Goal: Task Accomplishment & Management: Complete application form

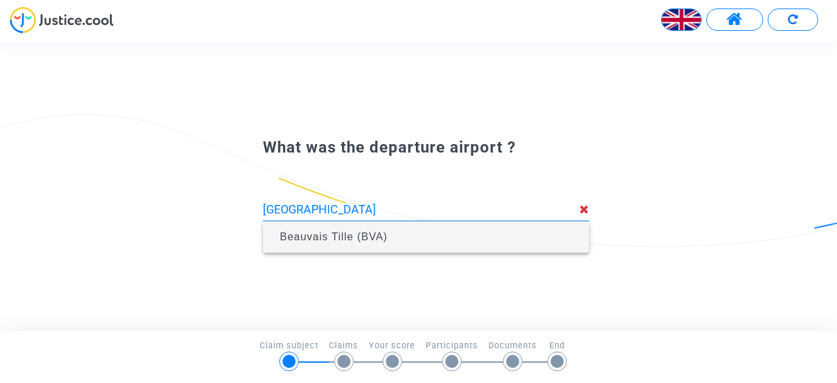
click at [444, 247] on span "Beauvais Tille (BVA)" at bounding box center [425, 236] width 305 height 31
type input "Beauvais Tille (BVA)"
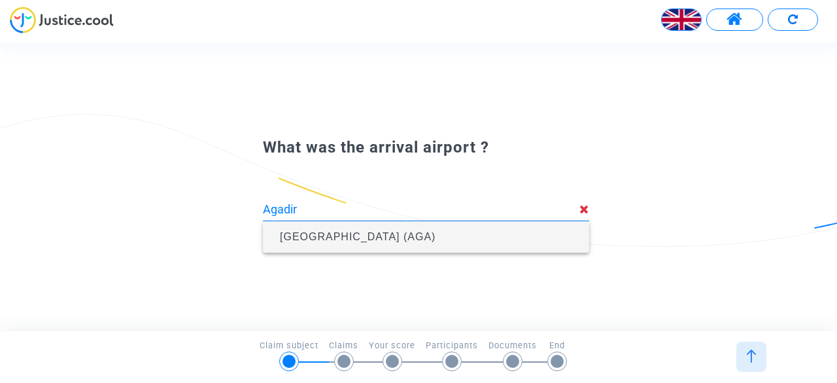
click at [366, 241] on span "Al Massira Airport (AGA)" at bounding box center [358, 236] width 156 height 11
type input "Al Massira Airport (AGA)"
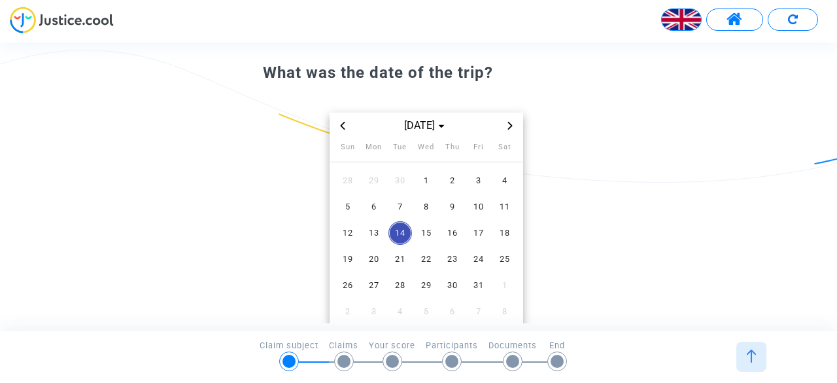
scroll to position [56, 0]
click at [342, 121] on icon "Previous month" at bounding box center [342, 124] width 5 height 8
click at [512, 234] on span "20" at bounding box center [505, 231] width 24 height 24
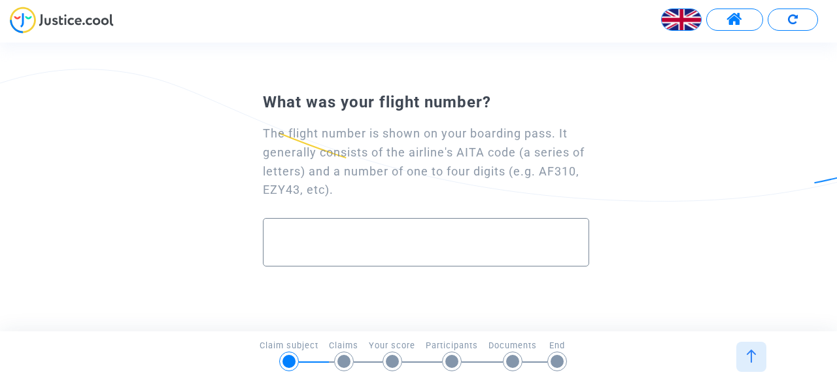
paste input "FR1244"
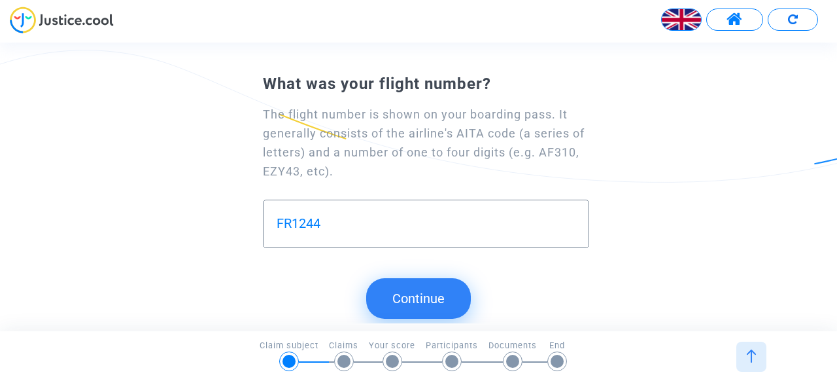
type input "FR1244"
click at [435, 283] on button "Continue" at bounding box center [418, 298] width 105 height 41
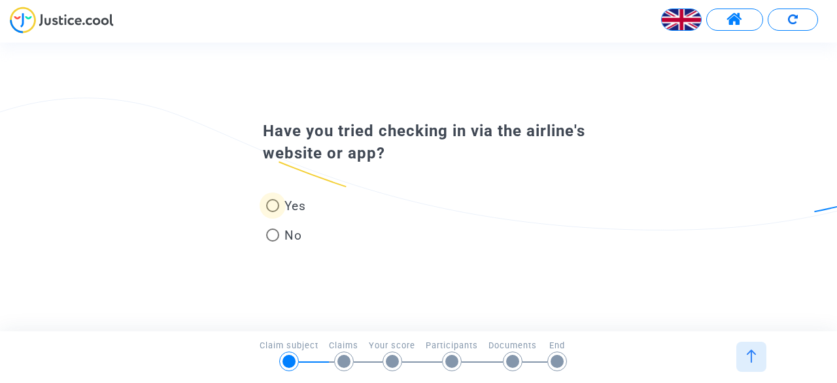
click at [294, 200] on span "Yes" at bounding box center [292, 206] width 27 height 18
click at [273, 212] on input "Yes" at bounding box center [272, 212] width 1 height 1
radio input "true"
click at [290, 201] on span "Yes" at bounding box center [292, 206] width 27 height 18
click at [273, 212] on input "Yes" at bounding box center [272, 212] width 1 height 1
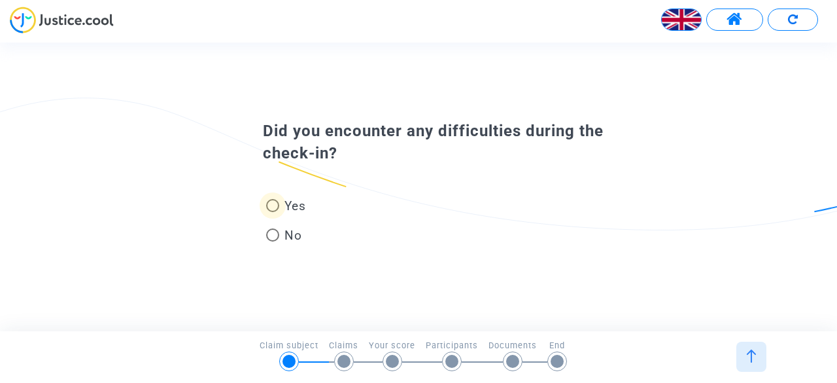
radio input "true"
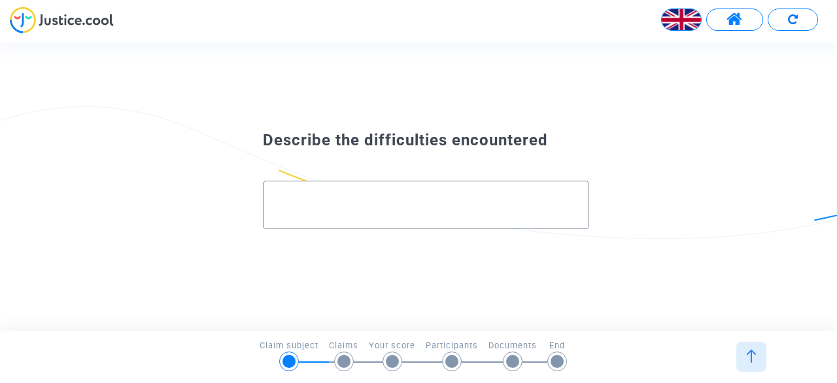
paste input "Madame, Monsieur, J’ai réservé un billet pour Agadir via votre plateforme eDrea…"
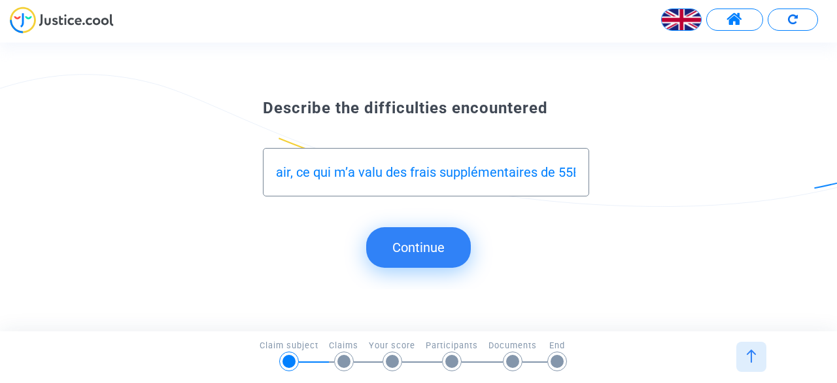
scroll to position [0, 1625]
click at [478, 181] on div "Madame, Monsieur, J’ai réservé un billet pour Agadir via votre plateforme eDrea…" at bounding box center [426, 166] width 299 height 37
drag, startPoint x: 344, startPoint y: 173, endPoint x: 229, endPoint y: 154, distance: 116.8
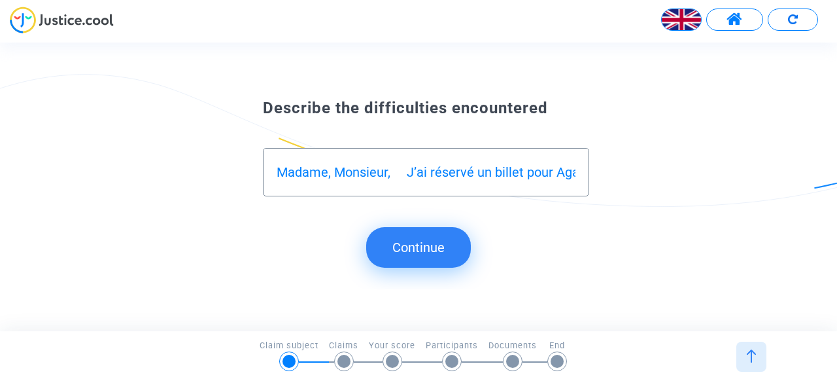
click at [229, 154] on div "Describe the difficulties encountered Madame, Monsieur, J’ai réservé un billet …" at bounding box center [418, 155] width 837 height 122
click at [402, 171] on input "Madame, Monsieur, J’ai réservé un billet pour Agadir via votre plateforme eDrea…" at bounding box center [426, 172] width 299 height 15
drag, startPoint x: 406, startPoint y: 172, endPoint x: 273, endPoint y: 175, distance: 132.8
click at [273, 175] on div "Madame, Monsieur, J’ai réservé un billet pour Agadir via votre plateforme eDrea…" at bounding box center [426, 172] width 326 height 48
click at [381, 183] on div "J’ai réservé un billet pour Agadir via votre plateforme eDreams. Malgré plusieu…" at bounding box center [426, 166] width 299 height 37
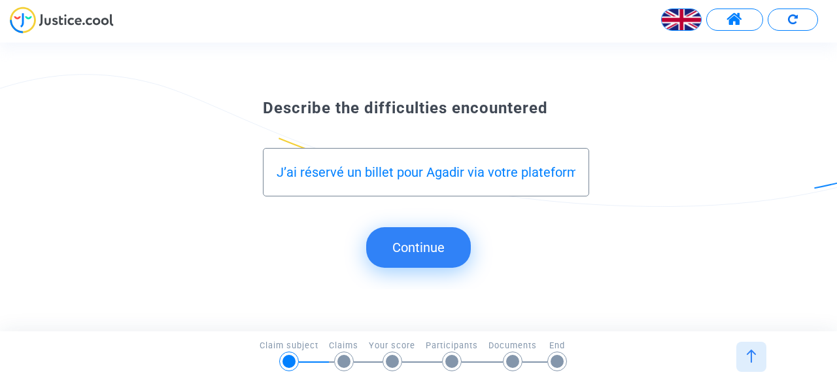
click at [503, 170] on input "J’ai réservé un billet pour Agadir via votre plateforme eDreams. Malgré plusieu…" at bounding box center [426, 172] width 299 height 15
type input "J’ai réservé un billet pour Agadir via la plateforme eDreams. Malgré plusieurs …"
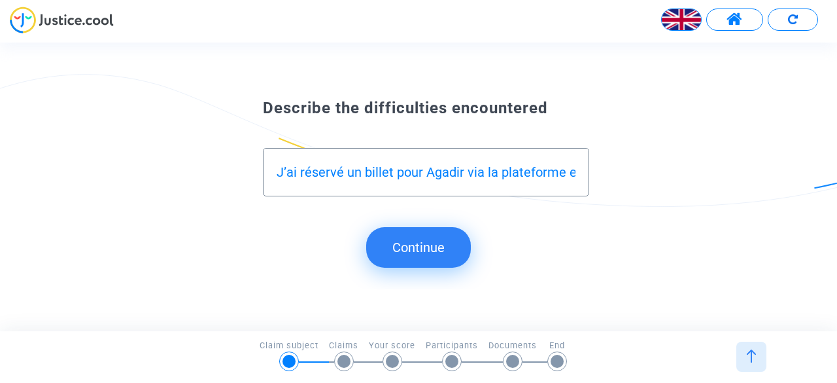
click at [406, 255] on button "Continue" at bounding box center [418, 247] width 105 height 41
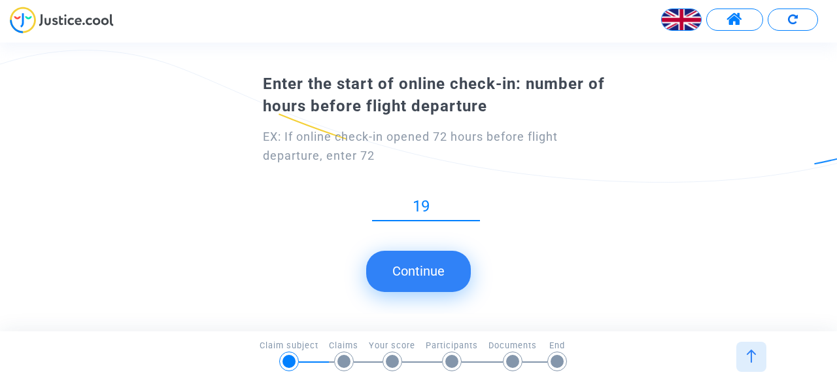
click at [475, 204] on input "20" at bounding box center [426, 207] width 108 height 18
click at [475, 204] on input "21" at bounding box center [426, 207] width 108 height 18
click at [475, 204] on input "22" at bounding box center [426, 207] width 108 height 18
click at [475, 204] on input "23" at bounding box center [426, 207] width 108 height 18
click at [475, 204] on input "24" at bounding box center [426, 207] width 108 height 18
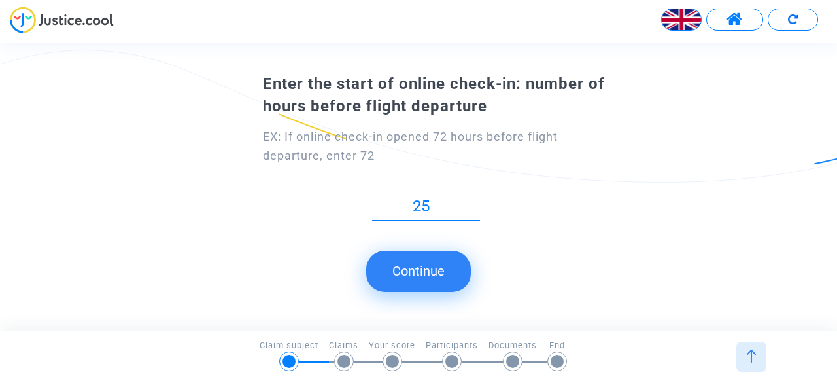
click at [475, 204] on input "25" at bounding box center [426, 207] width 108 height 18
drag, startPoint x: 475, startPoint y: 209, endPoint x: 436, endPoint y: 274, distance: 76.0
click at [436, 215] on input "19" at bounding box center [426, 207] width 108 height 18
click at [436, 274] on button "Continue" at bounding box center [418, 271] width 105 height 41
click at [427, 200] on input "19" at bounding box center [426, 207] width 108 height 18
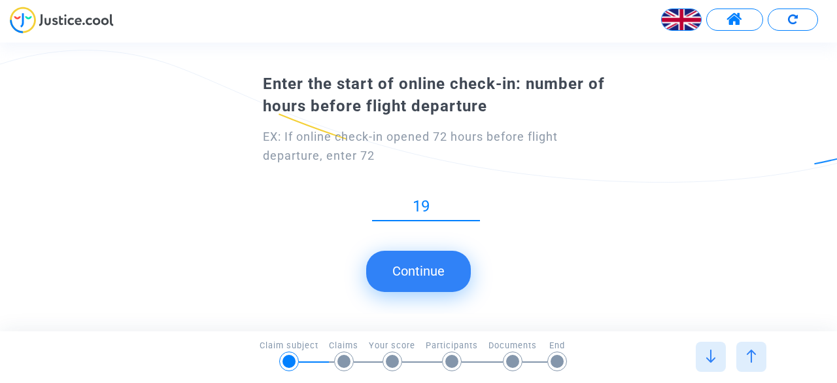
click at [427, 200] on input "19" at bounding box center [426, 207] width 108 height 18
click at [477, 202] on input "20" at bounding box center [426, 207] width 108 height 18
click at [477, 202] on input "21" at bounding box center [426, 207] width 108 height 18
click at [477, 202] on input "22" at bounding box center [426, 207] width 108 height 18
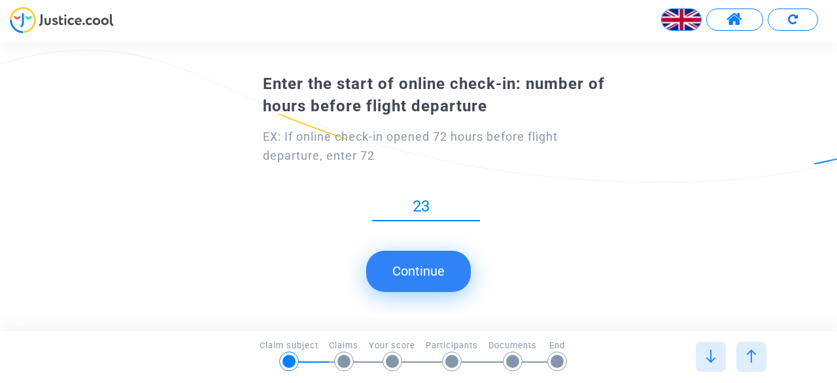
click at [477, 202] on input "23" at bounding box center [426, 207] width 108 height 18
type input "24"
click at [477, 202] on input "24" at bounding box center [426, 207] width 108 height 18
click at [441, 264] on button "Continue" at bounding box center [418, 271] width 105 height 41
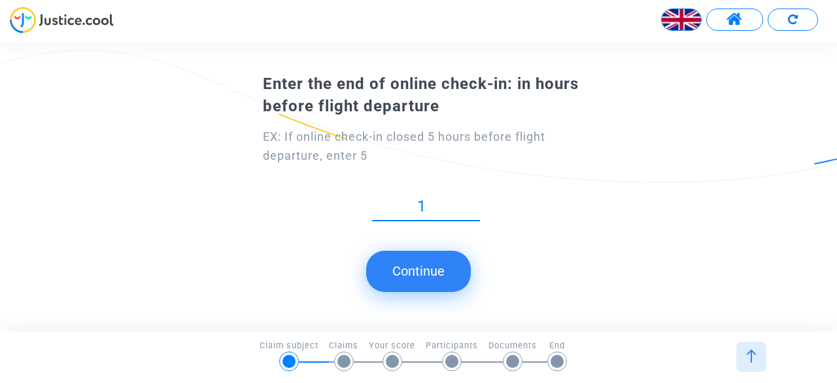
click at [476, 215] on input "1" at bounding box center [426, 207] width 108 height 18
click at [476, 231] on div "1" at bounding box center [426, 210] width 108 height 52
type input "2"
click at [473, 201] on input "2" at bounding box center [426, 207] width 108 height 18
click at [441, 260] on button "Continue" at bounding box center [418, 271] width 105 height 41
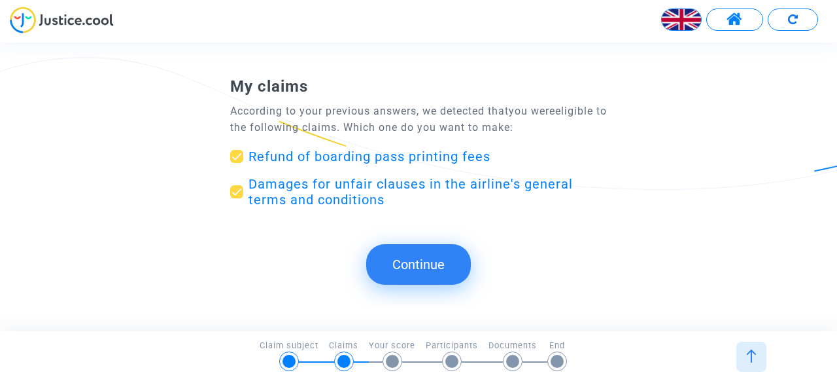
click at [438, 256] on button "Continue" at bounding box center [418, 264] width 105 height 41
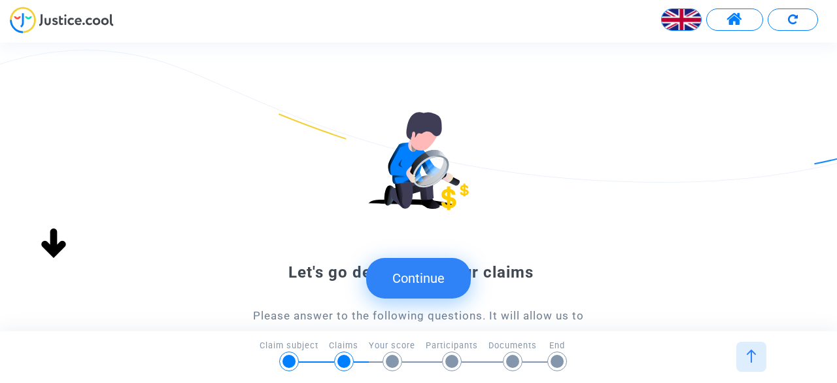
click at [471, 279] on button "Continue" at bounding box center [418, 278] width 105 height 41
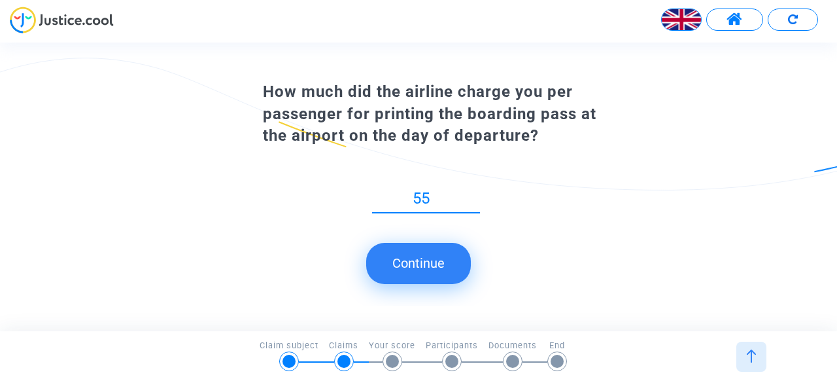
type input "55"
click at [442, 258] on button "Continue" at bounding box center [418, 263] width 105 height 41
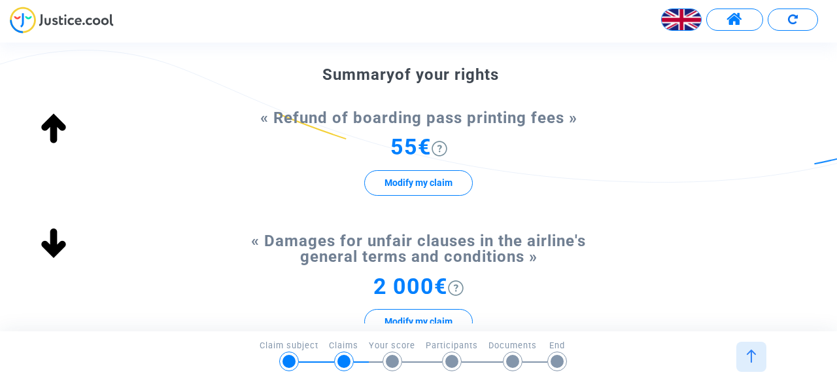
scroll to position [188, 0]
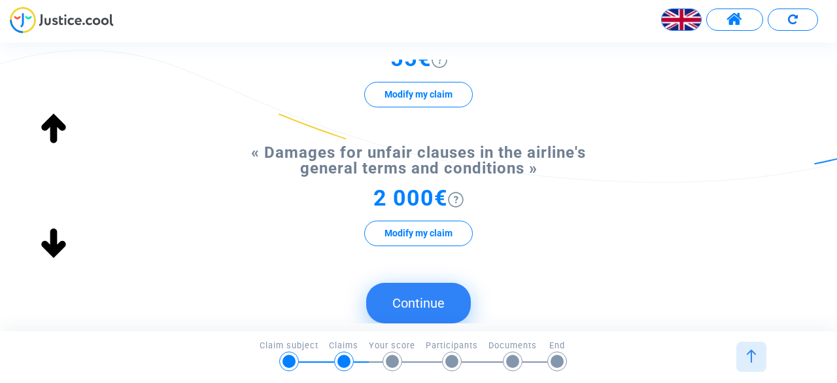
click at [429, 300] on button "Continue" at bounding box center [418, 303] width 105 height 41
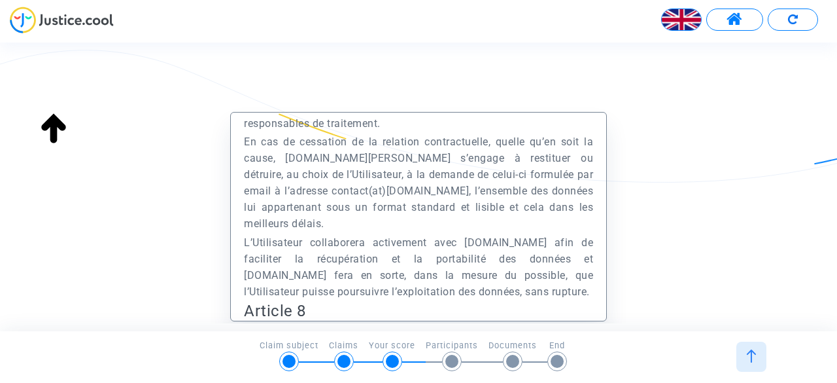
scroll to position [177, 0]
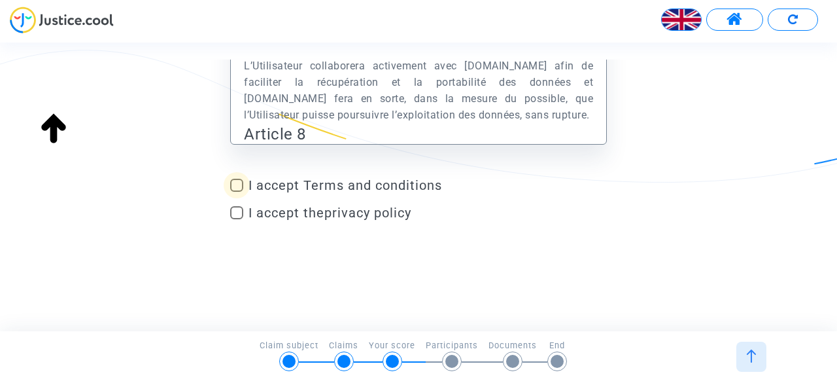
click at [408, 189] on span "I accept Terms and conditions" at bounding box center [428, 185] width 358 height 16
click at [237, 192] on input "I accept Terms and conditions" at bounding box center [236, 192] width 1 height 1
checkbox input "true"
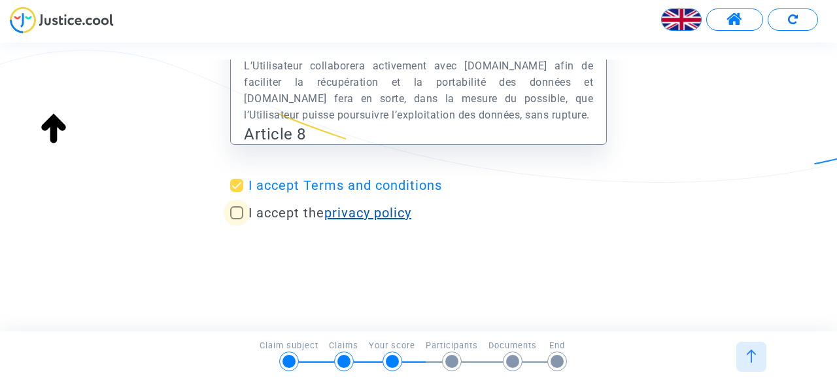
click at [394, 218] on link "privacy policy" at bounding box center [367, 213] width 87 height 16
click at [233, 198] on div "I accept Terms and conditions I accept the privacy policy" at bounding box center [418, 201] width 377 height 48
click at [235, 218] on span at bounding box center [236, 212] width 13 height 13
click at [236, 219] on input "I accept the privacy policy" at bounding box center [236, 219] width 1 height 1
checkbox input "true"
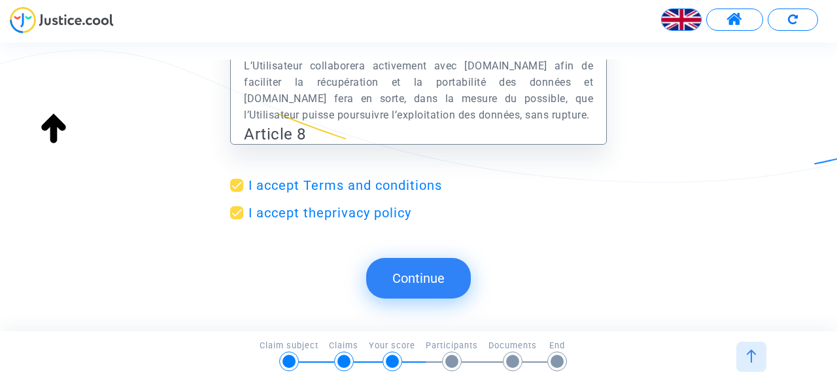
click at [397, 261] on button "Continue" at bounding box center [418, 278] width 105 height 41
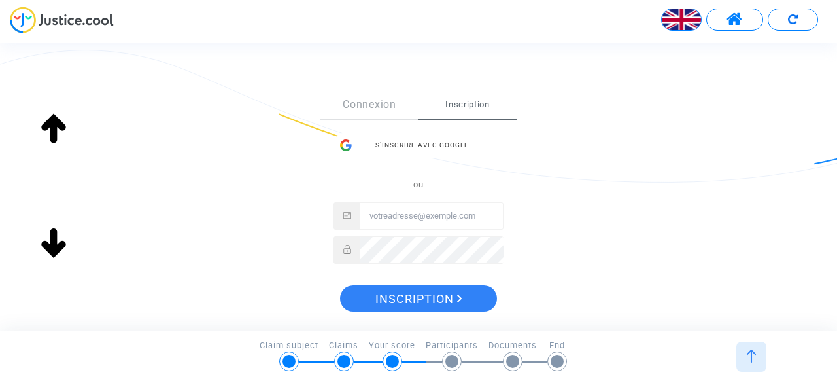
scroll to position [179, 0]
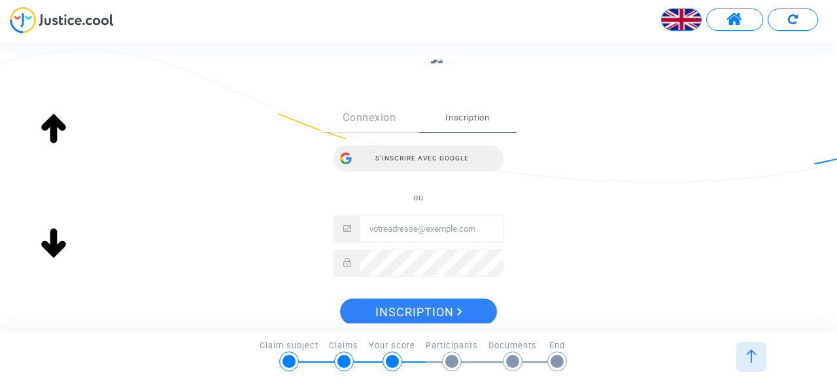
click at [434, 162] on div "S’inscrire avec Google" at bounding box center [419, 158] width 170 height 26
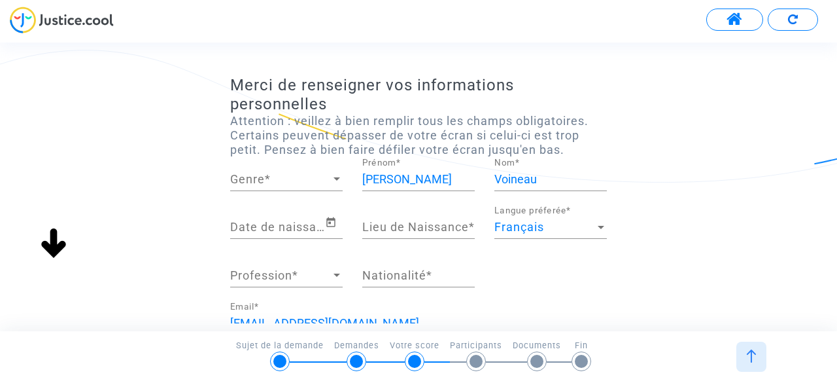
scroll to position [61, 0]
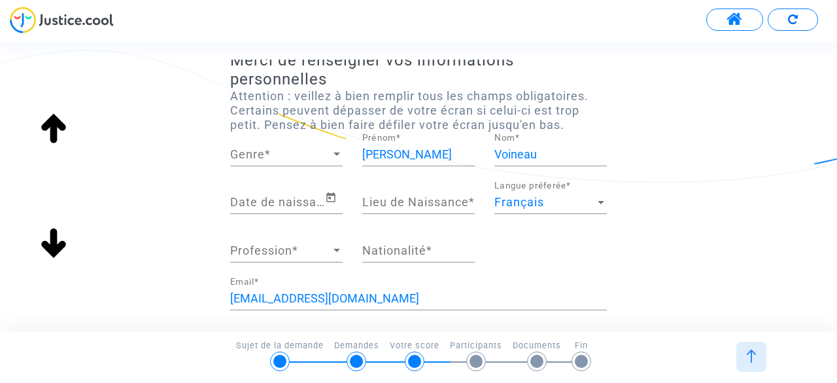
click at [324, 145] on div "Genre Genre *" at bounding box center [286, 149] width 113 height 33
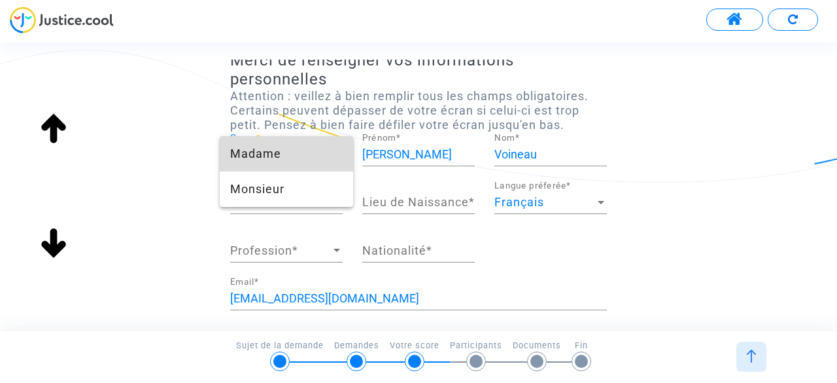
click at [320, 152] on span "Madame" at bounding box center [286, 153] width 113 height 35
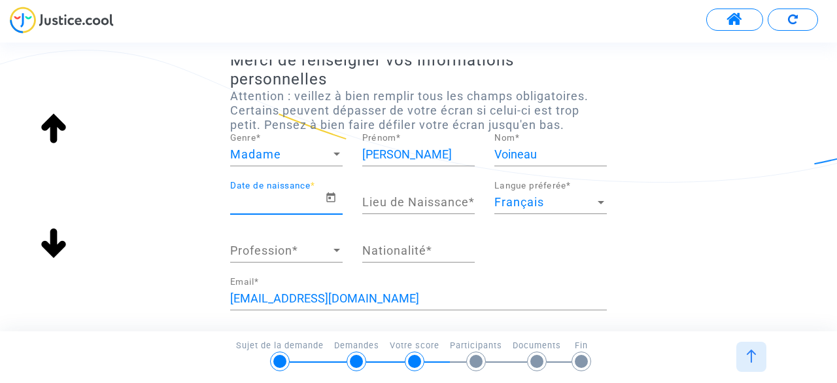
click at [296, 197] on input "Date de naissance *" at bounding box center [277, 202] width 95 height 13
click at [330, 199] on icon "Open calendar" at bounding box center [331, 198] width 12 height 16
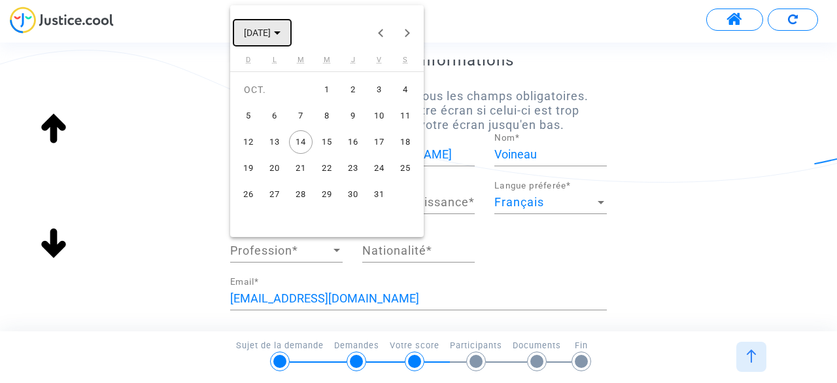
click at [271, 32] on span "[DATE]" at bounding box center [257, 33] width 27 height 10
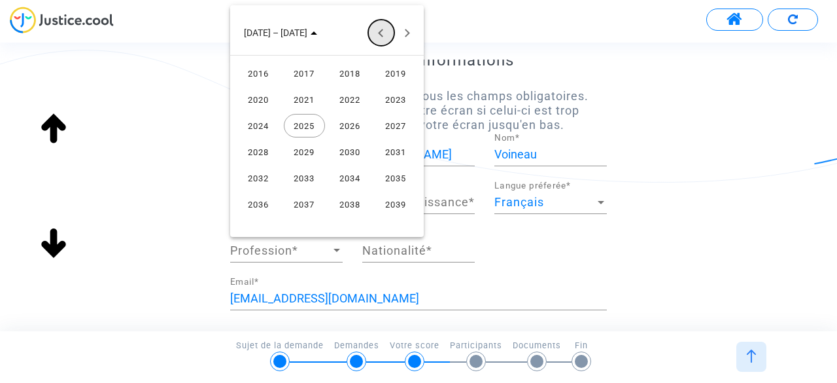
click at [381, 31] on button "Previous 24 years" at bounding box center [381, 33] width 26 height 26
click at [307, 124] on div "2001" at bounding box center [304, 126] width 41 height 24
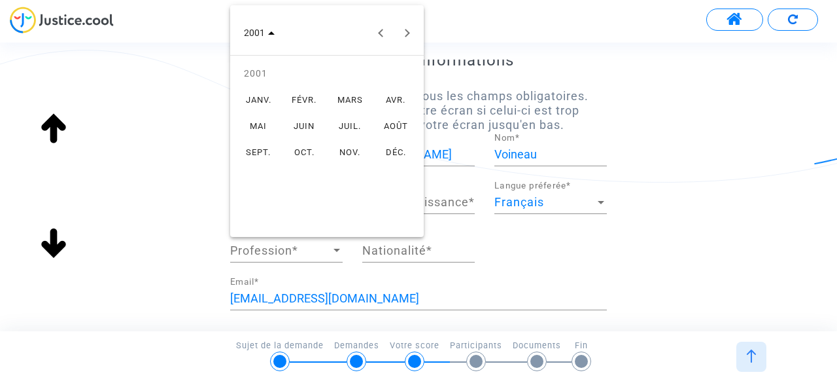
click at [348, 115] on div "JUIL." at bounding box center [350, 126] width 41 height 24
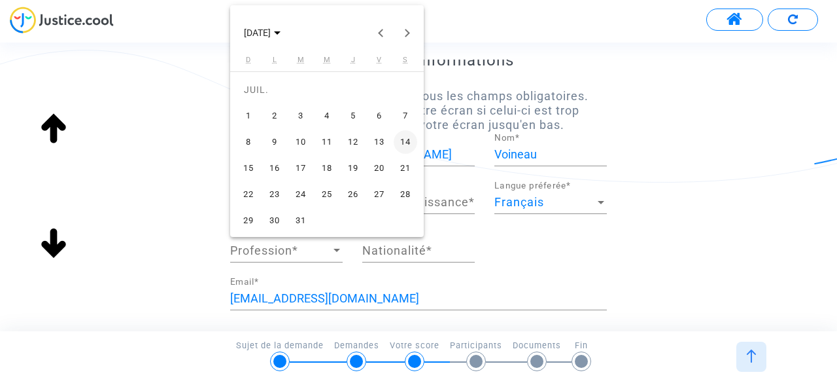
click at [293, 190] on div "24" at bounding box center [301, 195] width 24 height 24
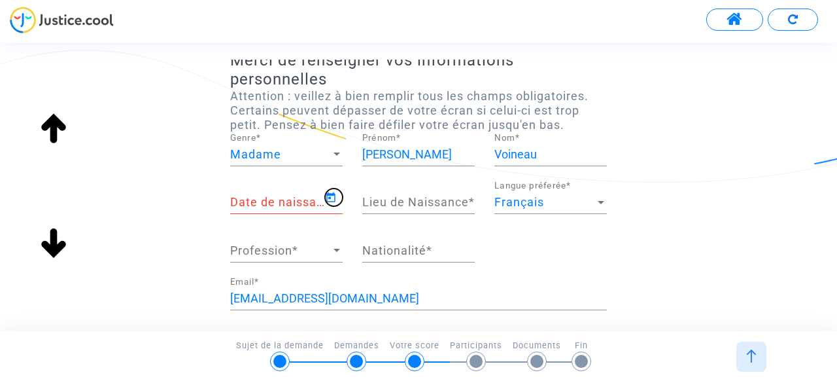
type input "[DATE]"
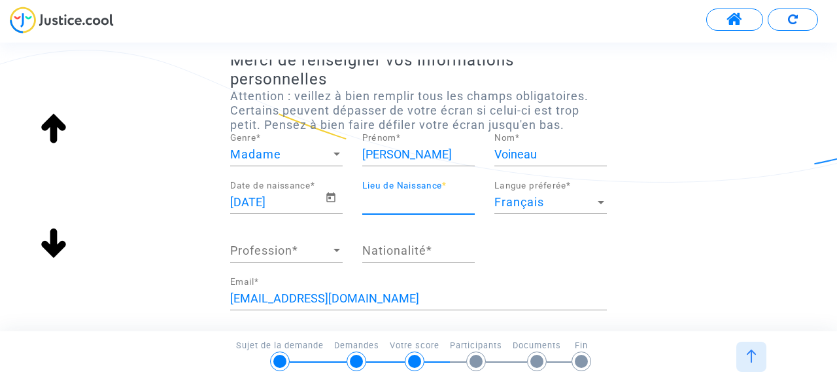
click at [377, 202] on input "Lieu de Naissance *" at bounding box center [418, 202] width 113 height 13
type input "CASTRES"
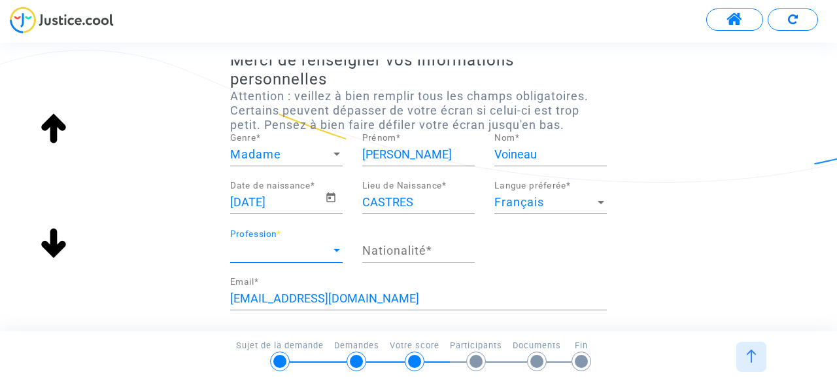
click at [309, 248] on span "Profession" at bounding box center [280, 250] width 101 height 13
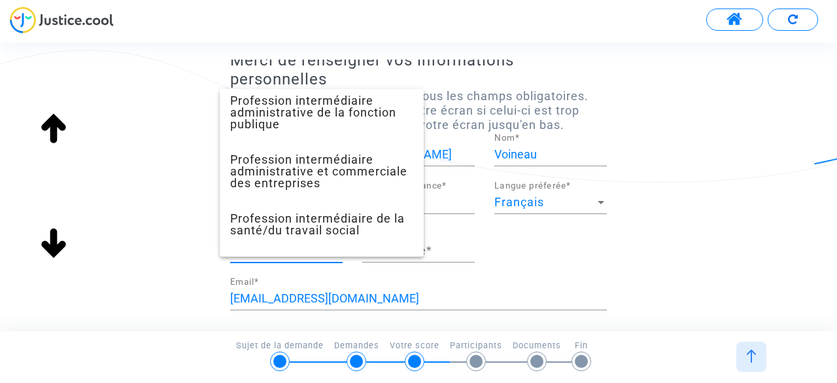
scroll to position [1234, 0]
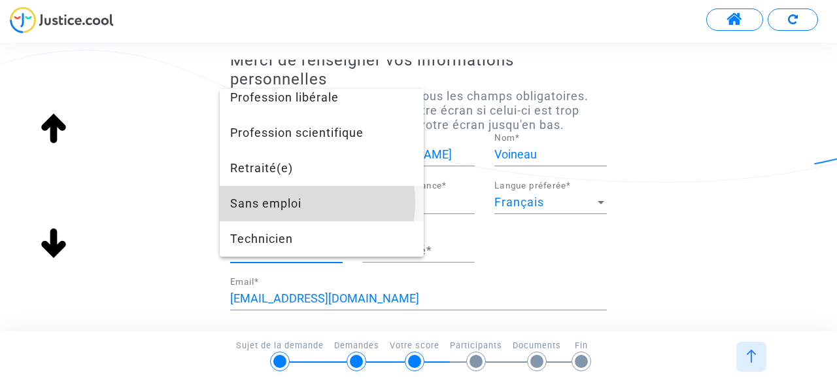
click at [298, 202] on span "Sans emploi" at bounding box center [321, 203] width 183 height 35
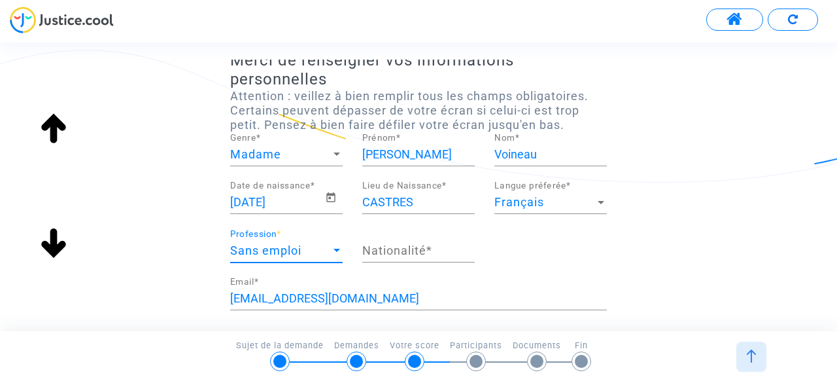
scroll to position [1060, 0]
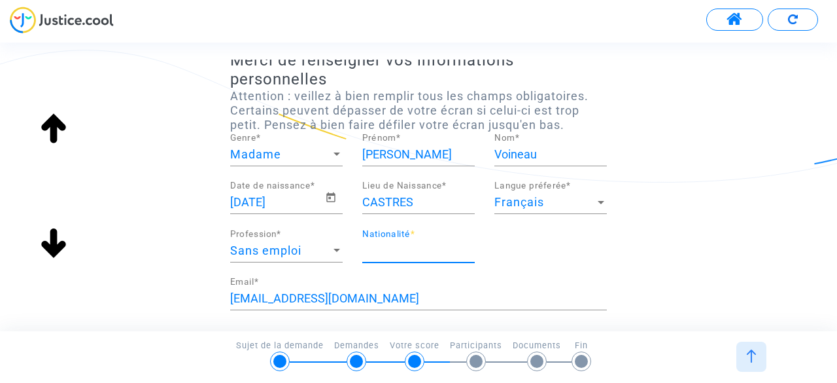
click at [392, 249] on input "Nationalité *" at bounding box center [418, 250] width 113 height 13
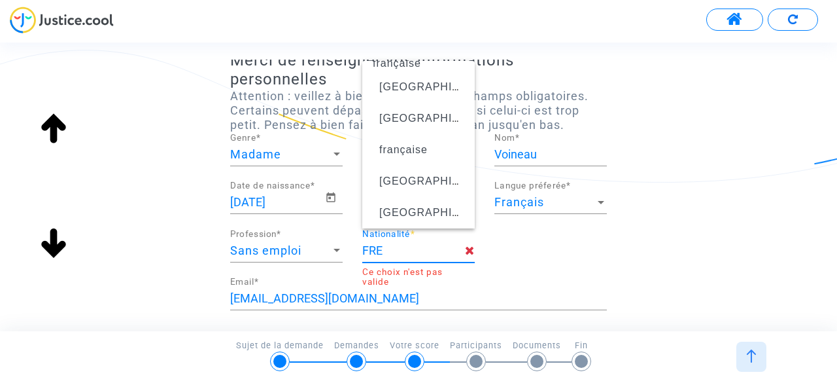
scroll to position [0, 0]
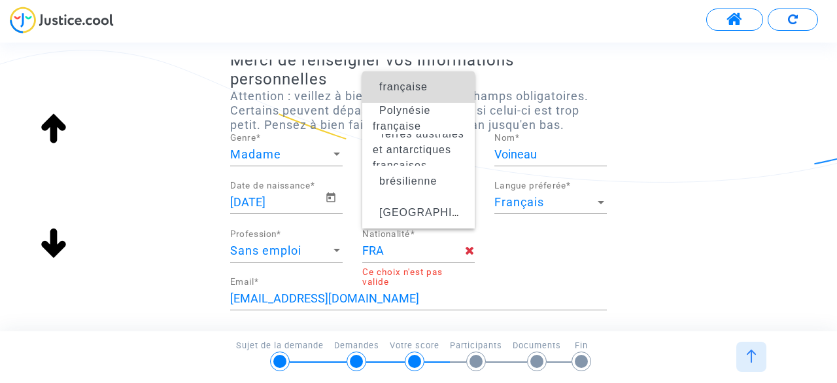
click at [406, 81] on span "française" at bounding box center [403, 86] width 48 height 11
type input "française"
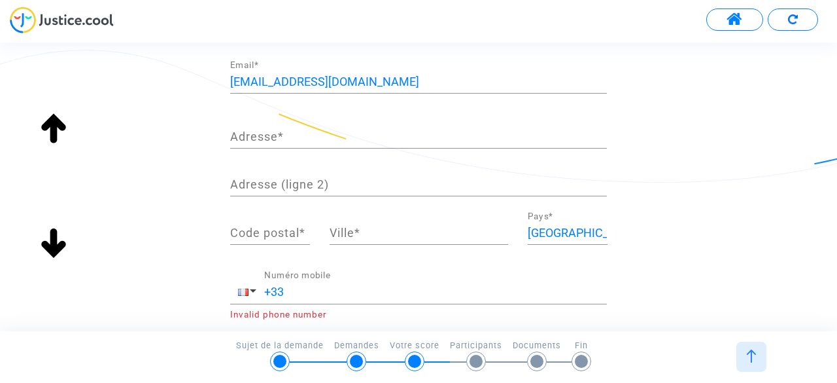
scroll to position [287, 0]
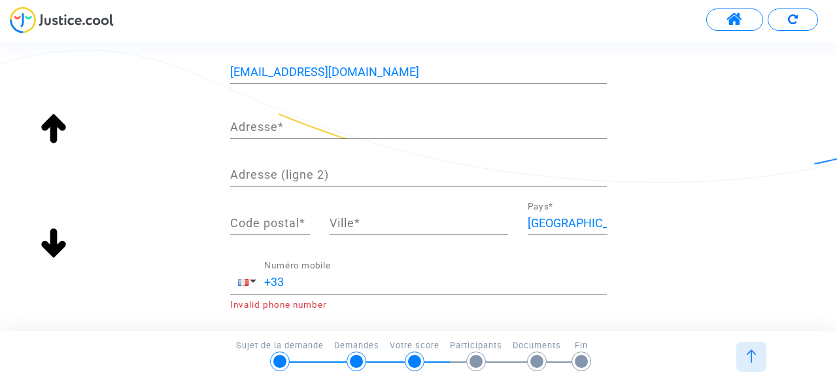
click at [315, 115] on div "Adresse *" at bounding box center [418, 121] width 377 height 33
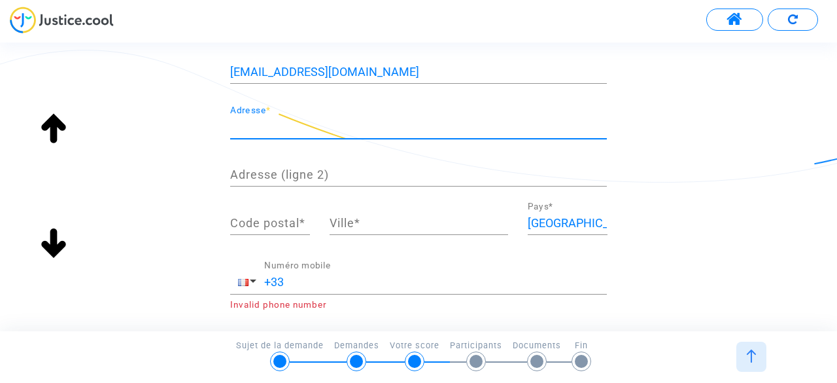
click at [279, 124] on input "Adresse *" at bounding box center [418, 126] width 377 height 13
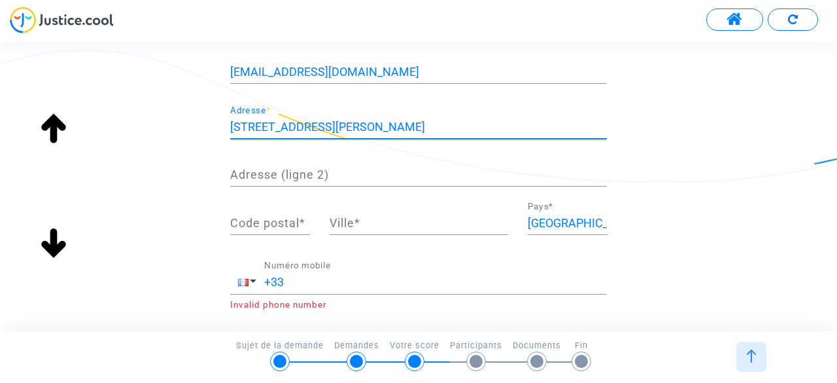
type input "[STREET_ADDRESS][PERSON_NAME]"
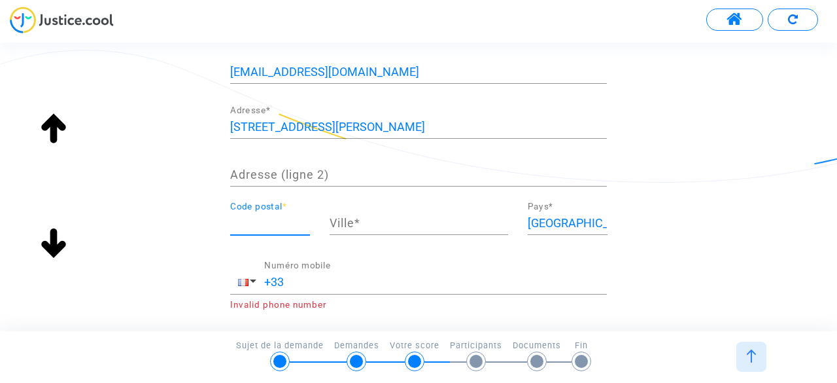
click at [282, 217] on input "Code postal *" at bounding box center [270, 223] width 80 height 13
type input "81500"
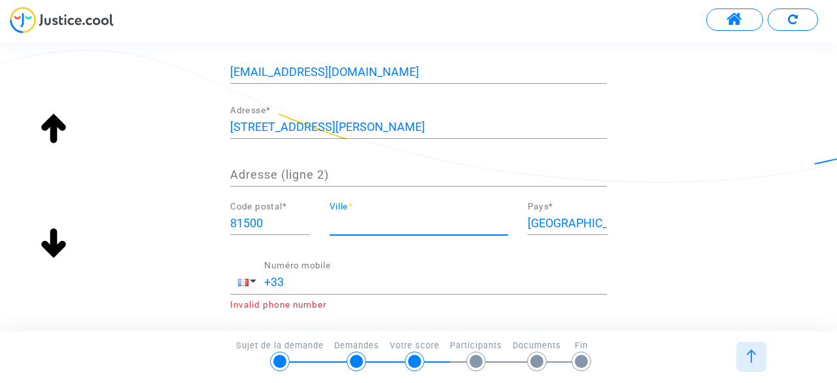
click at [375, 222] on input "Ville *" at bounding box center [419, 223] width 179 height 13
type input "AMBRES"
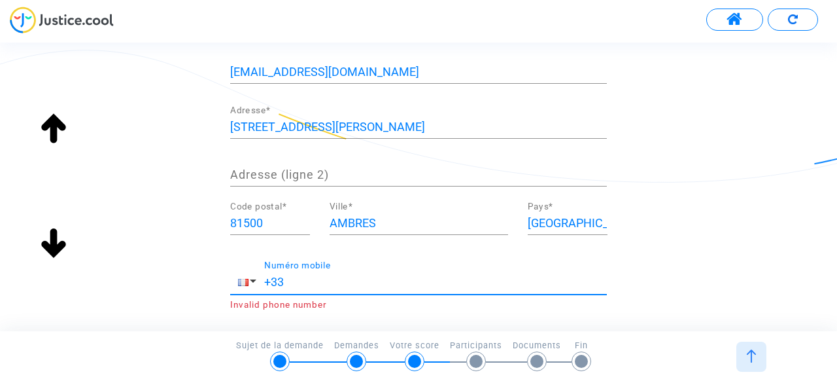
click at [382, 278] on input "+33" at bounding box center [435, 281] width 343 height 13
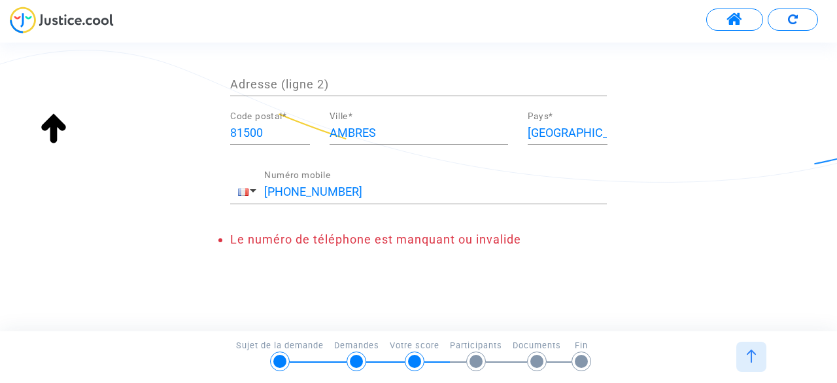
click at [382, 308] on div "Merci de renseigner vos informations personnelles Attention : veillez à bien re…" at bounding box center [418, 196] width 837 height 273
click at [371, 275] on div "Merci de renseigner vos informations personnelles Attention : veillez à bien re…" at bounding box center [418, 196] width 837 height 273
click at [285, 194] on input "[PHONE_NUMBER]" at bounding box center [435, 191] width 343 height 13
click at [311, 269] on div "Merci de renseigner vos informations personnelles Attention : veillez à bien re…" at bounding box center [418, 196] width 837 height 273
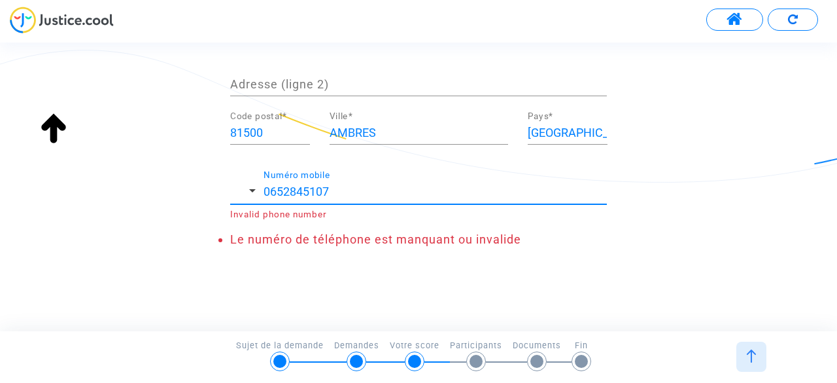
click at [406, 194] on input "0652845107" at bounding box center [435, 191] width 343 height 13
click at [251, 191] on button "button" at bounding box center [246, 193] width 33 height 24
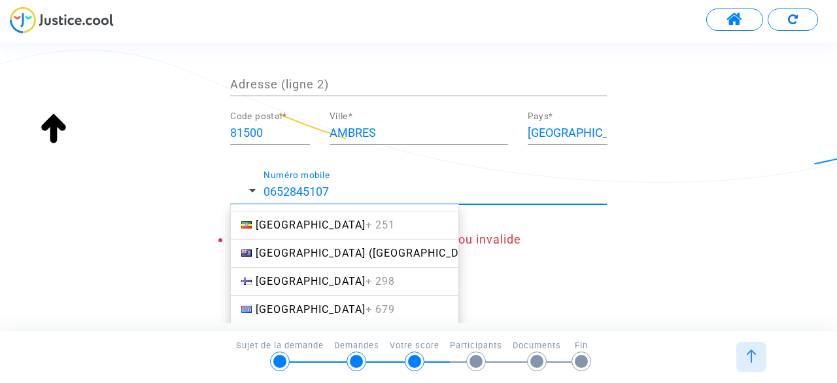
scroll to position [1945, 0]
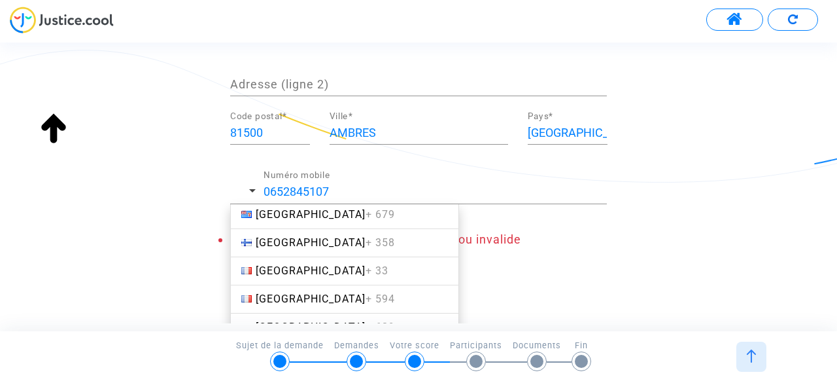
click at [366, 264] on span "+ 33" at bounding box center [377, 270] width 23 height 12
type input "[PHONE_NUMBER]"
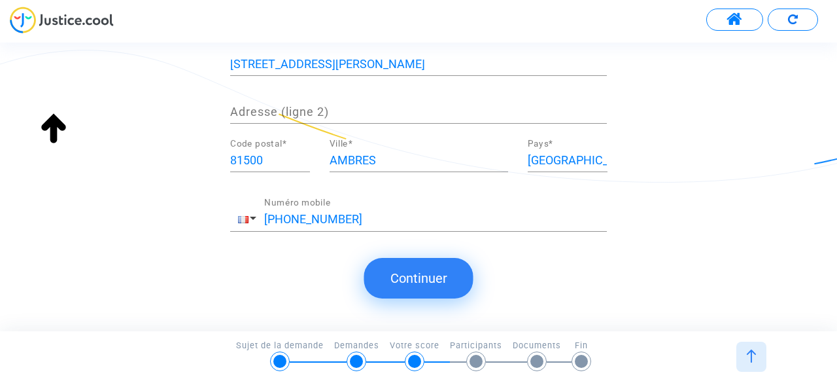
click at [404, 264] on button "Continuer" at bounding box center [418, 278] width 109 height 41
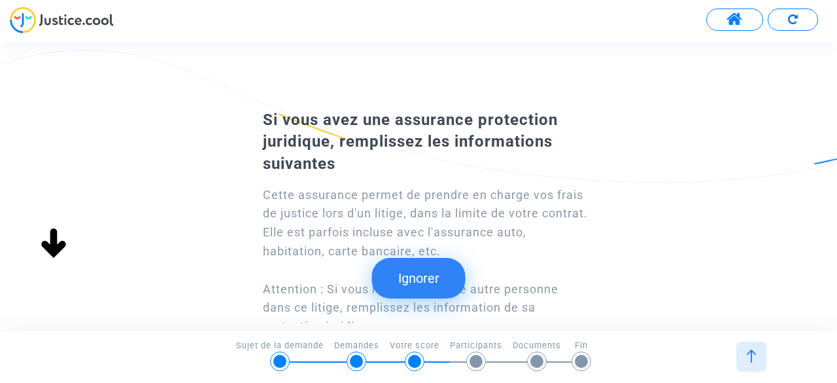
scroll to position [1, 0]
